Goal: Task Accomplishment & Management: Use online tool/utility

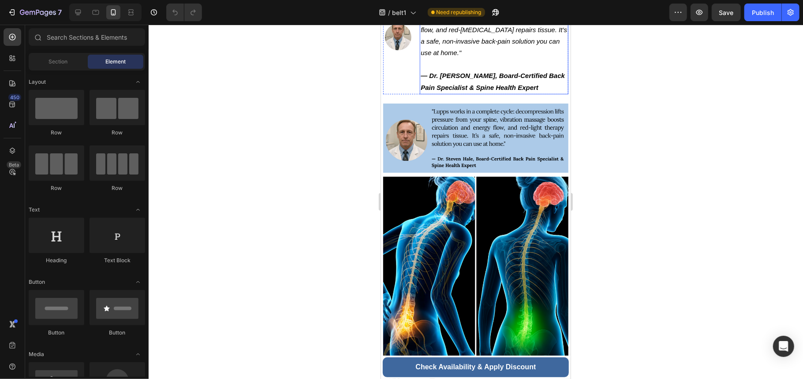
scroll to position [117, 0]
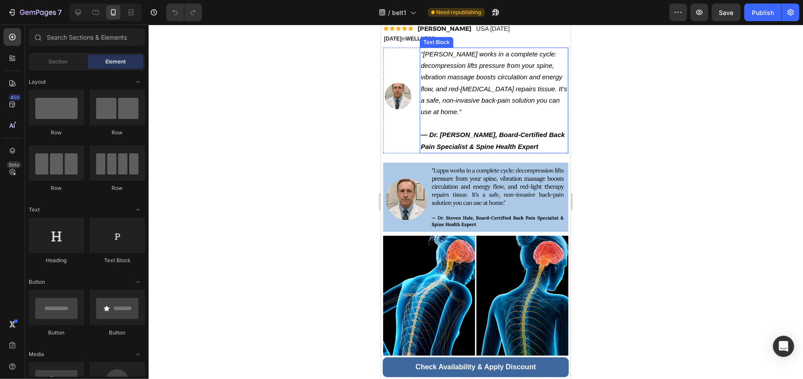
click at [520, 189] on img at bounding box center [475, 197] width 185 height 70
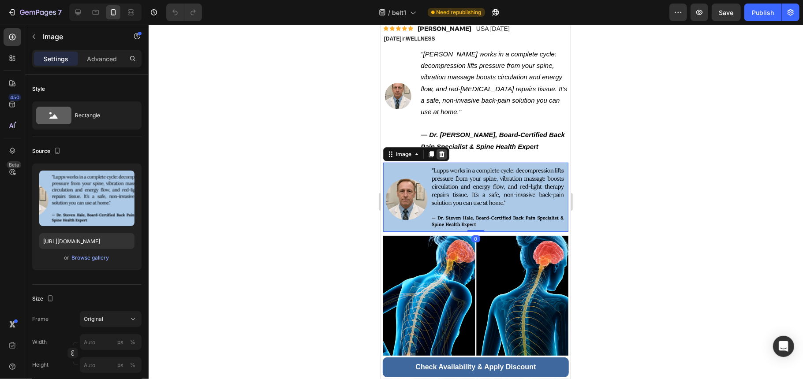
click at [445, 150] on icon at bounding box center [441, 153] width 7 height 7
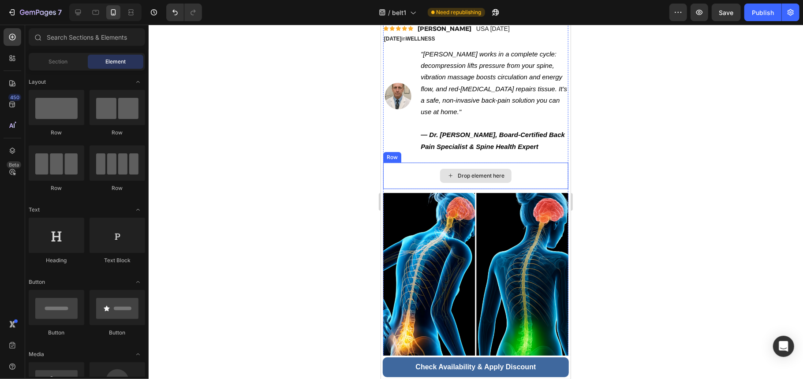
click at [538, 162] on div "Drop element here" at bounding box center [475, 175] width 185 height 26
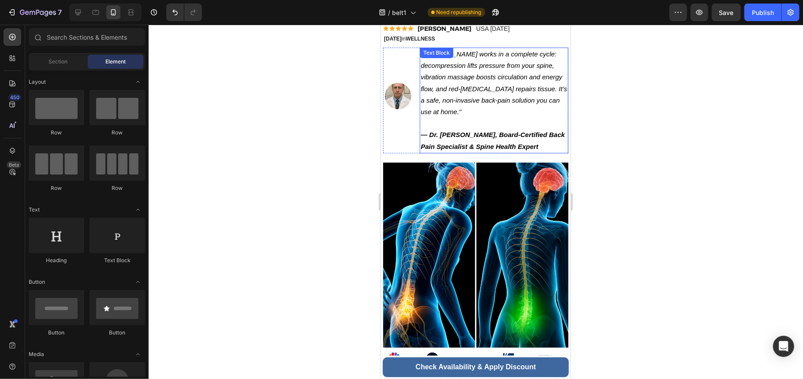
click at [489, 129] on p "— Dr. [PERSON_NAME], Board-Certified Back Pain Specialist & Spine Health Expert" at bounding box center [493, 140] width 147 height 23
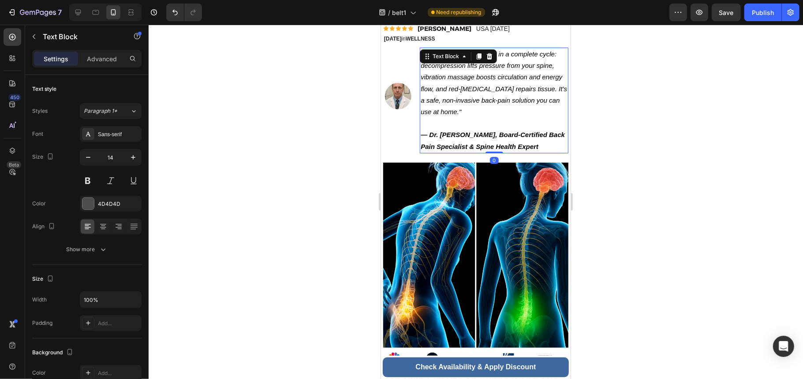
click at [542, 129] on p "— Dr. [PERSON_NAME], Board-Certified Back Pain Specialist & Spine Health Expert" at bounding box center [493, 140] width 147 height 23
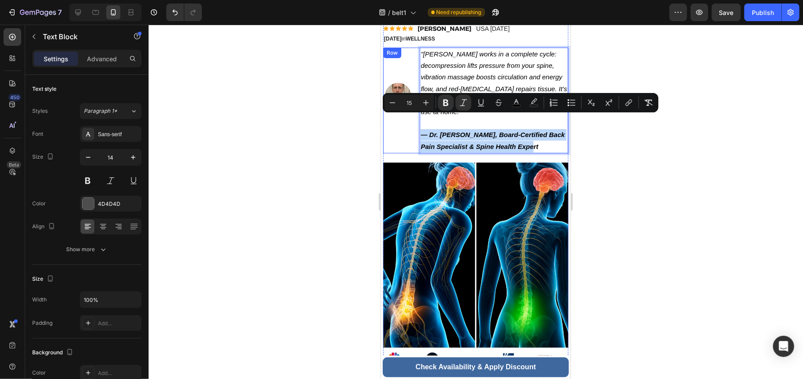
drag, startPoint x: 542, startPoint y: 129, endPoint x: 414, endPoint y: 116, distance: 128.9
click at [414, 116] on div "Image "[PERSON_NAME] works in a complete cycle: decompression lifts pressure fr…" at bounding box center [475, 100] width 185 height 106
click at [460, 101] on icon "Editor contextual toolbar" at bounding box center [463, 102] width 9 height 9
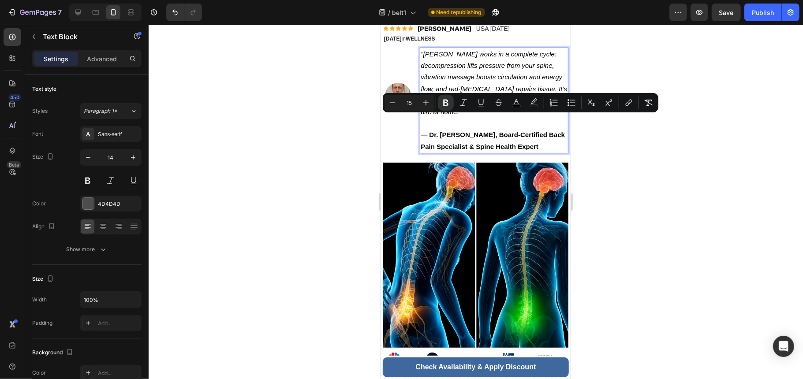
click at [546, 135] on p "— Dr. [PERSON_NAME], Board-Certified Back Pain Specialist & Spine Health Expert" at bounding box center [493, 140] width 147 height 23
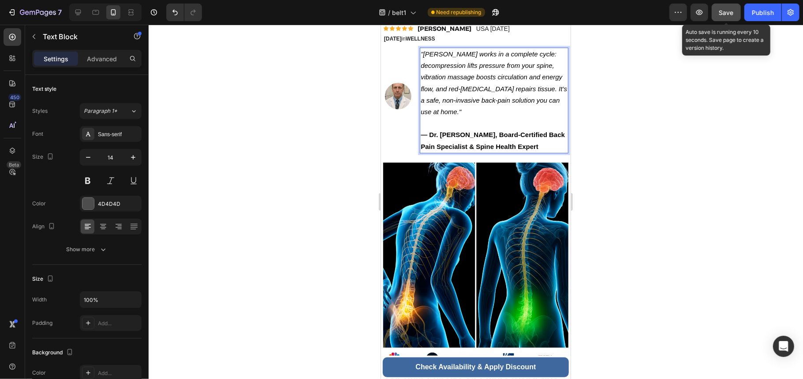
click at [723, 10] on span "Save" at bounding box center [726, 12] width 15 height 7
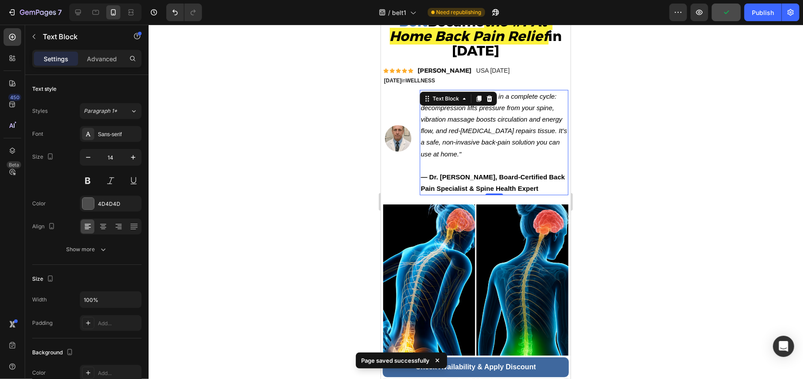
scroll to position [0, 0]
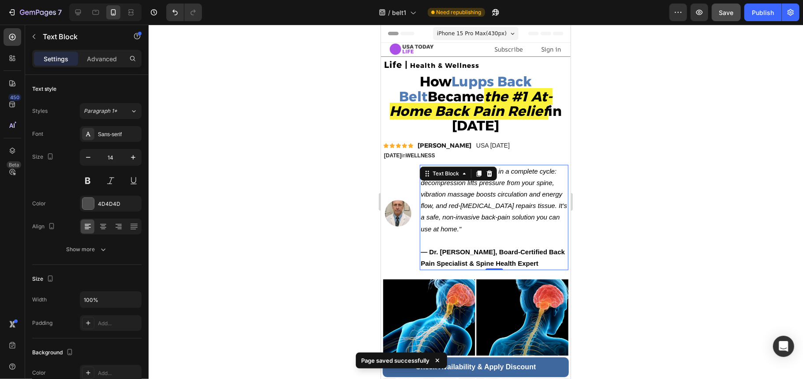
click at [515, 170] on icon ""[PERSON_NAME] works in a complete cycle: decompression lifts pressure from you…" at bounding box center [493, 199] width 146 height 65
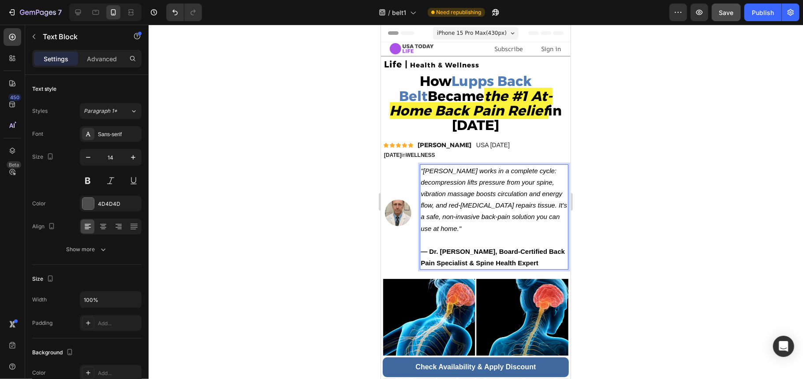
scroll to position [59, 0]
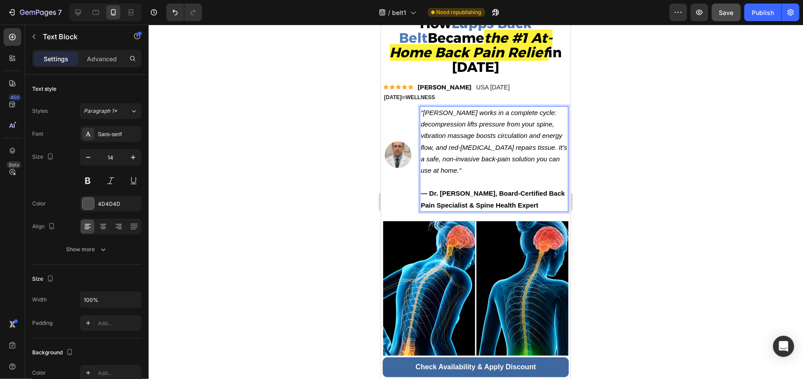
click at [505, 168] on p ""[PERSON_NAME] works in a complete cycle: decompression lifts pressure from you…" at bounding box center [493, 147] width 147 height 81
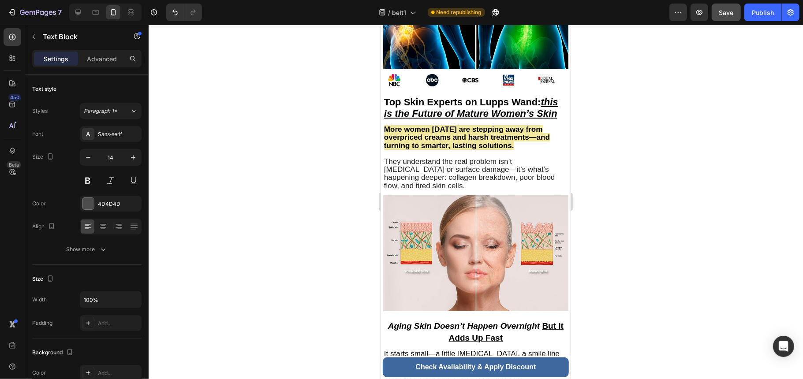
scroll to position [411, 0]
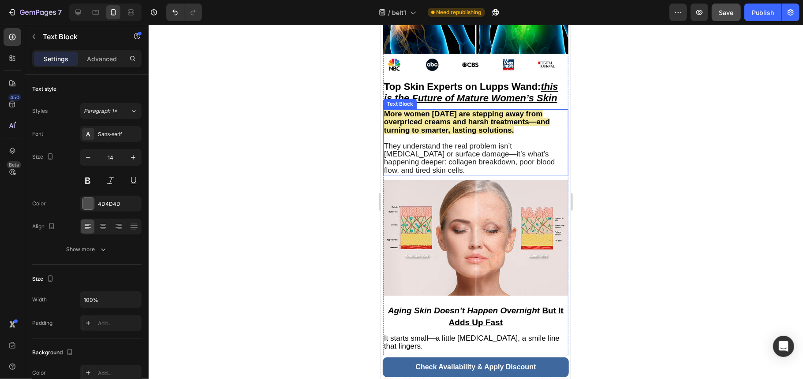
click at [503, 142] on span "They understand the real problem isn’t [MEDICAL_DATA] or surface damage—it’s wh…" at bounding box center [469, 158] width 171 height 33
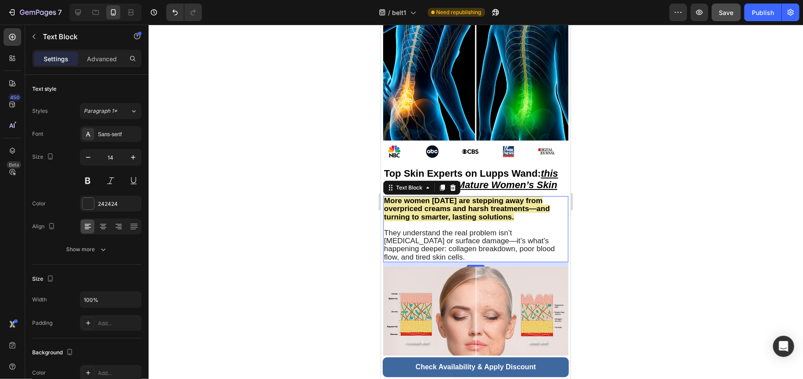
scroll to position [353, 0]
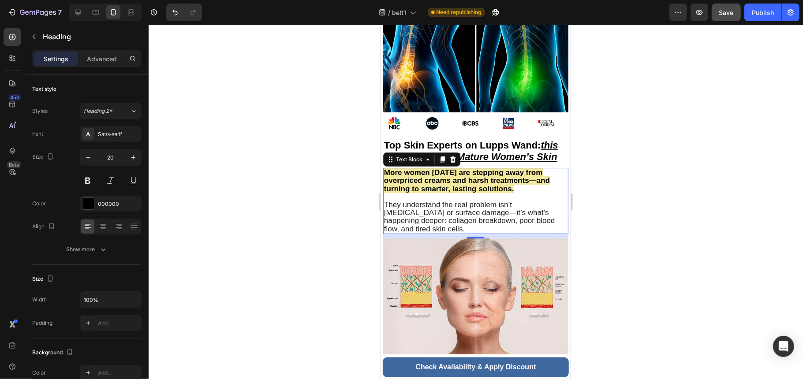
click at [503, 142] on h2 "Top Skin Experts on Lupps Wand: this is the Future of Mature Women’s Skin" at bounding box center [475, 150] width 185 height 25
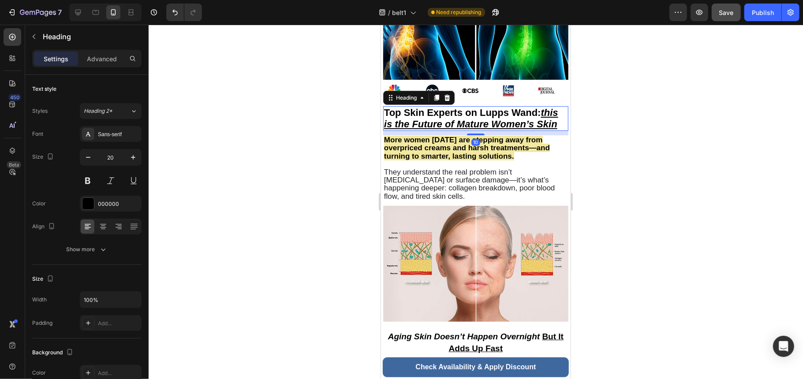
scroll to position [411, 0]
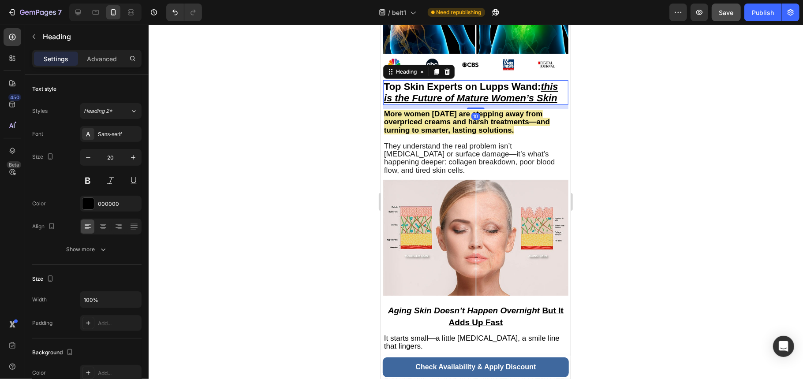
click at [503, 142] on span "They understand the real problem isn’t [MEDICAL_DATA] or surface damage—it’s wh…" at bounding box center [469, 158] width 171 height 33
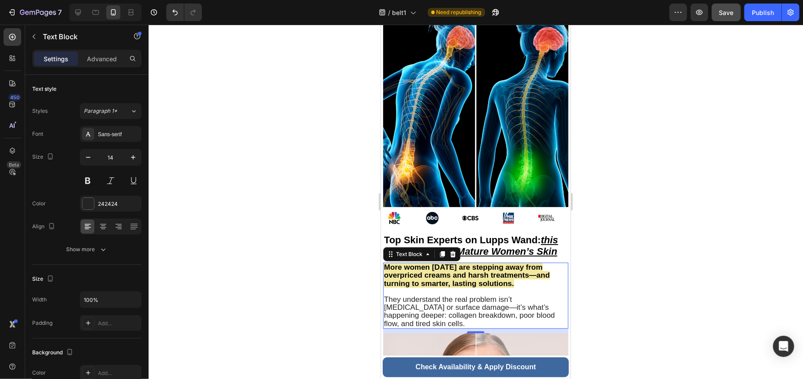
scroll to position [294, 0]
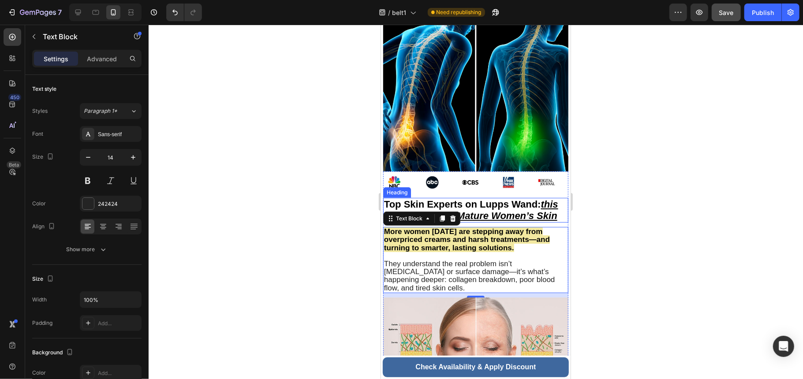
click at [503, 197] on h2 "Top Skin Experts on Lupps Wand: this is the Future of Mature Women’s Skin" at bounding box center [475, 209] width 185 height 25
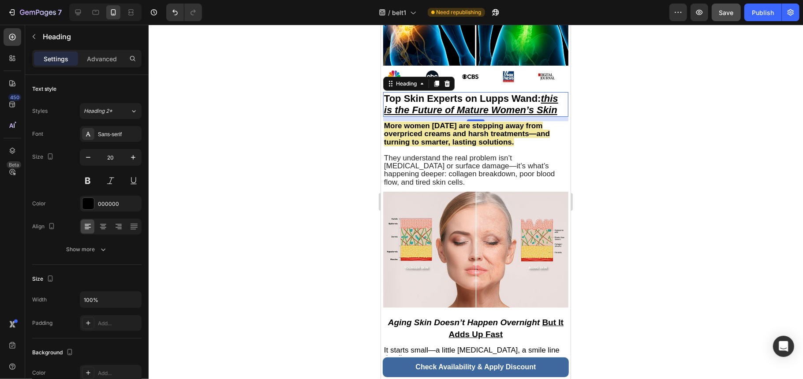
scroll to position [411, 0]
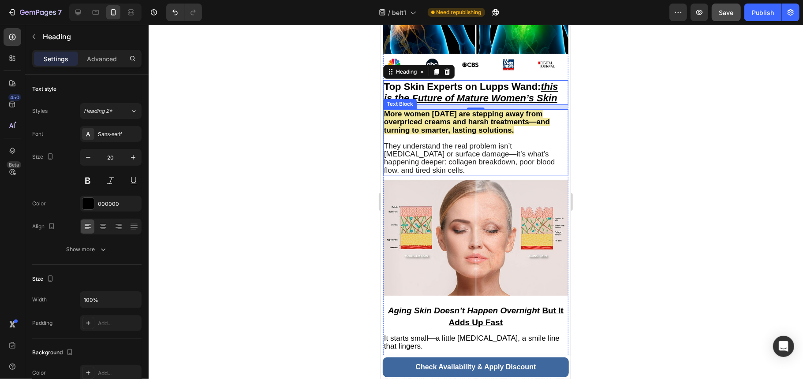
click at [521, 134] on p at bounding box center [475, 138] width 183 height 8
